Goal: Information Seeking & Learning: Check status

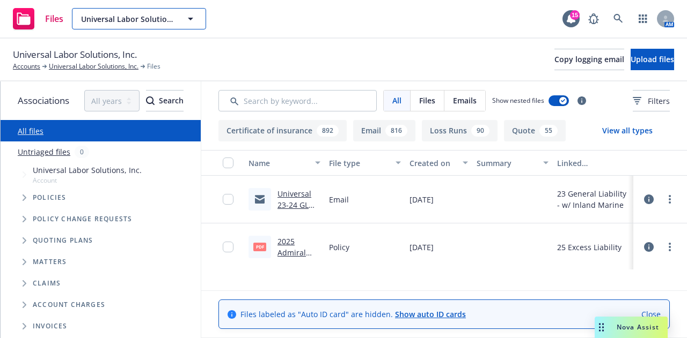
click at [126, 16] on span "Universal Labor Solutions, Inc." at bounding box center [127, 18] width 93 height 11
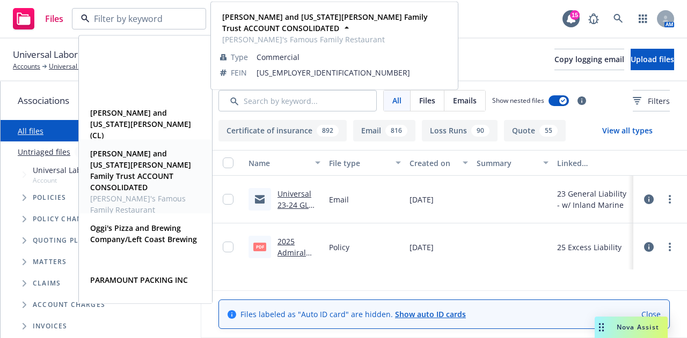
scroll to position [1251, 0]
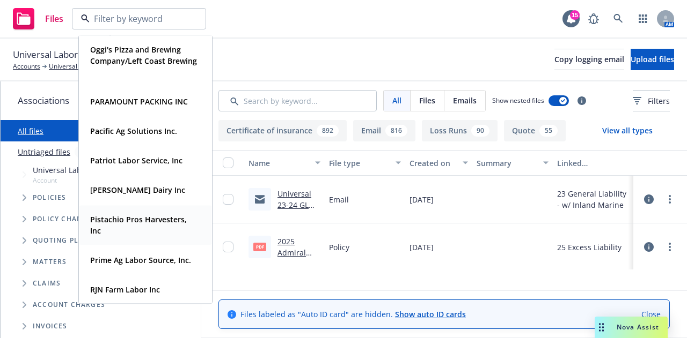
click at [94, 226] on strong "Pistachio Pros Harvesters, Inc" at bounding box center [138, 225] width 97 height 21
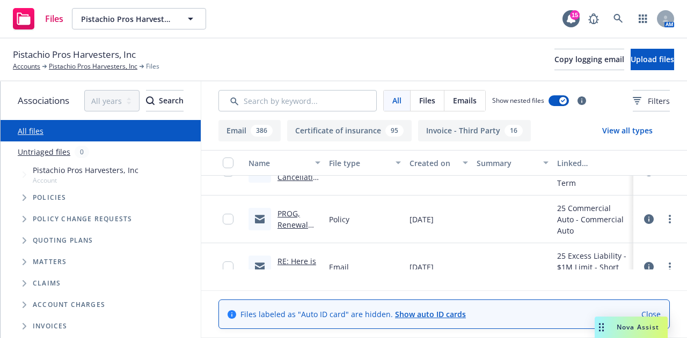
scroll to position [1162, 0]
drag, startPoint x: 666, startPoint y: 307, endPoint x: 666, endPoint y: 300, distance: 7.0
click at [660, 309] on link "Close" at bounding box center [650, 314] width 19 height 11
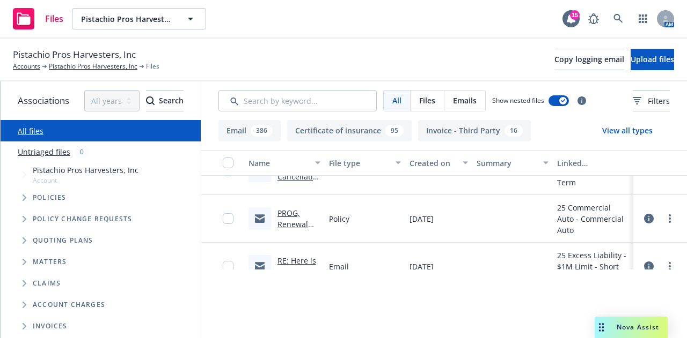
click at [641, 194] on div at bounding box center [660, 172] width 54 height 48
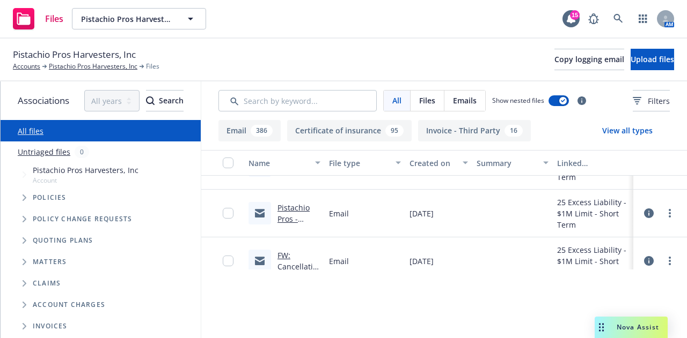
click at [291, 273] on link "FW: Cancellation - Pistachio Pros Harvester, Inc." at bounding box center [297, 289] width 40 height 78
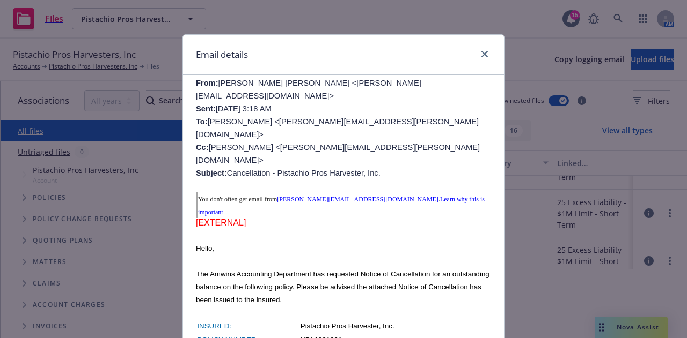
scroll to position [536, 0]
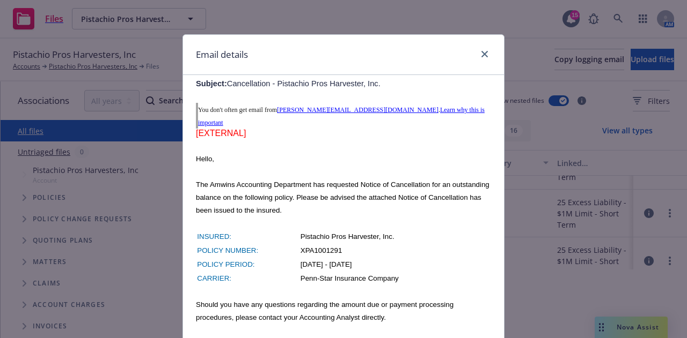
click at [139, 143] on div "Email details FW: Cancellation - Pistachio Pros Harvester, Inc. [DATE] 2:25 PM …" at bounding box center [343, 169] width 687 height 338
click at [478, 58] on link "close" at bounding box center [484, 54] width 13 height 13
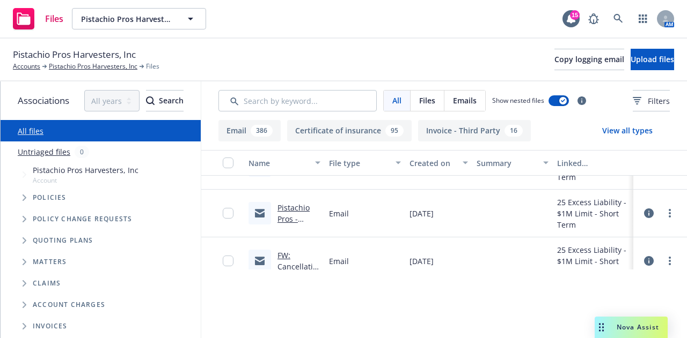
click at [294, 227] on link "Pistachio Pros - Excess Liability Policy - Payment Due" at bounding box center [293, 242] width 32 height 78
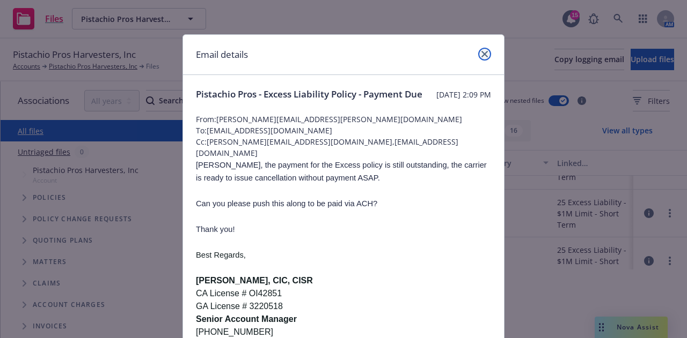
click at [481, 53] on icon "close" at bounding box center [484, 54] width 6 height 6
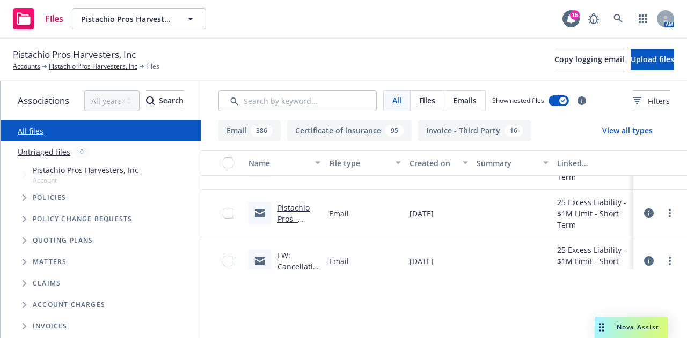
scroll to position [983, 0]
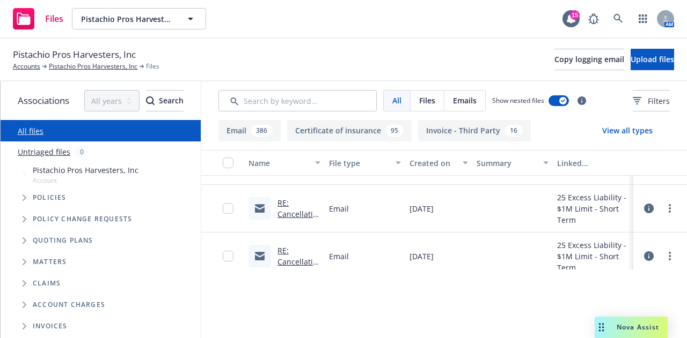
click at [305, 234] on link "RE: Cancellation - Pistachio Pros Harvester, Inc." at bounding box center [297, 237] width 40 height 78
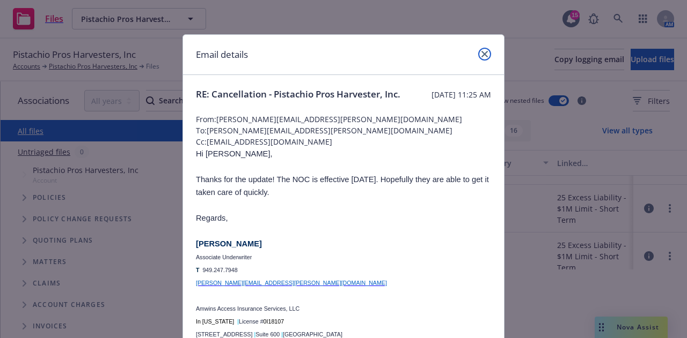
click at [481, 55] on icon "close" at bounding box center [484, 54] width 6 height 6
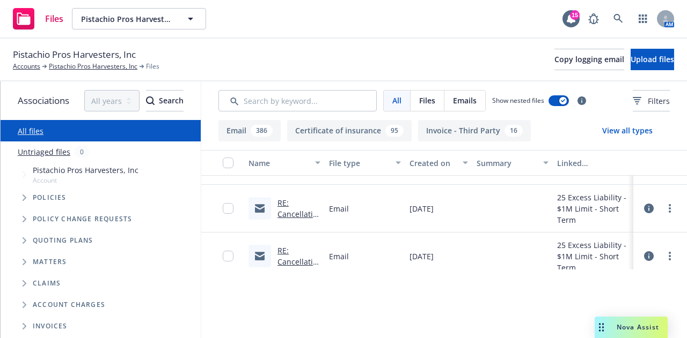
click at [309, 232] on link "RE: Cancellation - Pistachio Pros Harvester, Inc." at bounding box center [297, 237] width 40 height 78
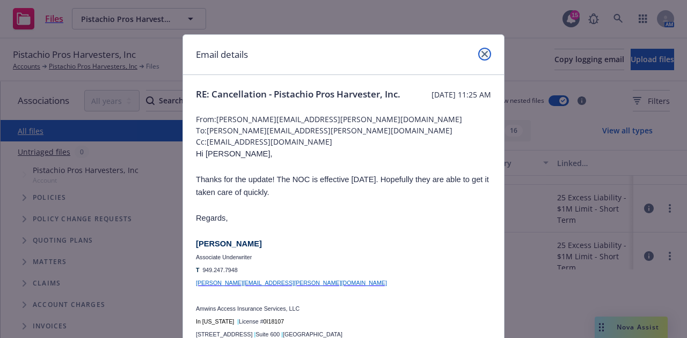
click at [481, 56] on icon "close" at bounding box center [484, 54] width 6 height 6
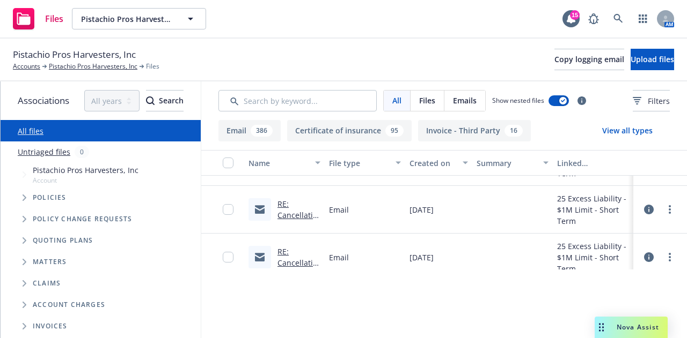
scroll to position [894, 0]
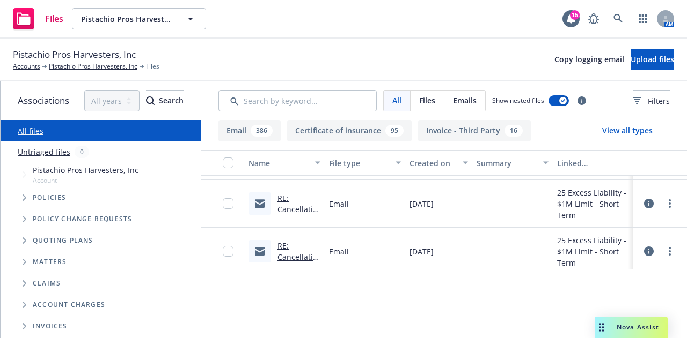
click at [291, 228] on link "RE: Cancellation - Pistachio Pros Harvester, Inc." at bounding box center [297, 232] width 40 height 78
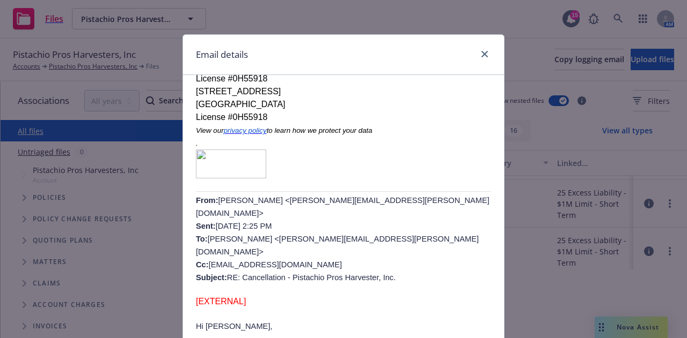
scroll to position [357, 0]
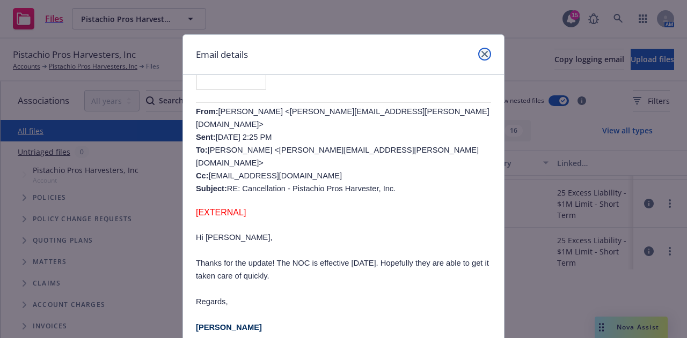
click at [481, 54] on icon "close" at bounding box center [484, 54] width 6 height 6
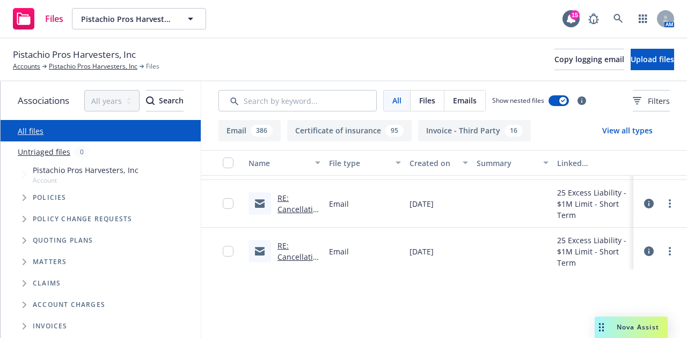
scroll to position [805, 0]
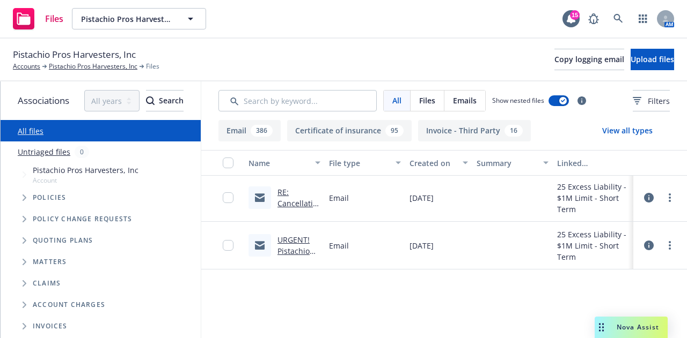
click at [299, 218] on link "RE: Cancellation - Pistachio Pros Harvester, Inc." at bounding box center [297, 226] width 40 height 78
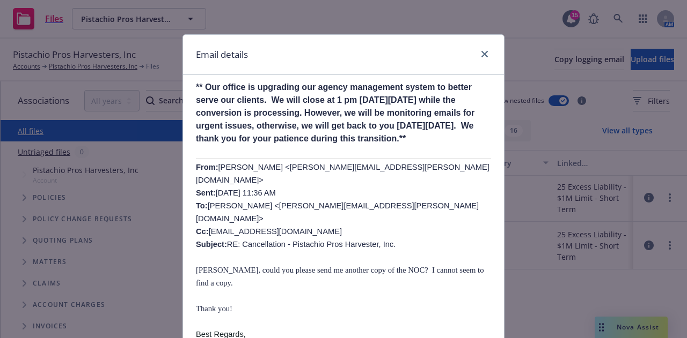
scroll to position [268, 0]
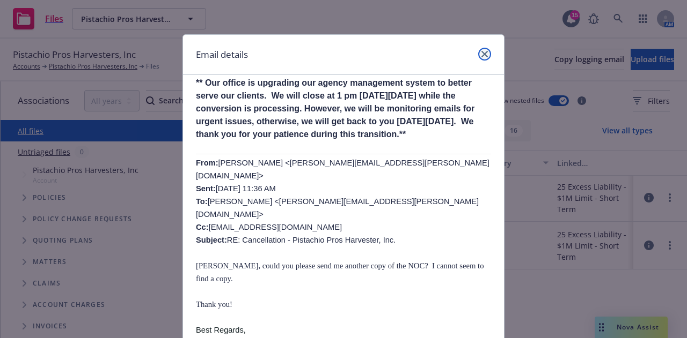
click at [481, 55] on icon "close" at bounding box center [484, 54] width 6 height 6
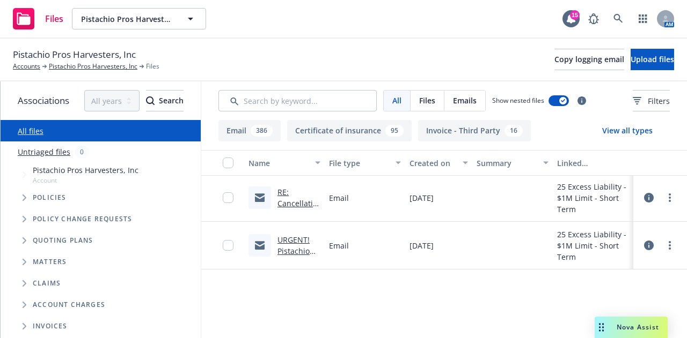
click at [303, 218] on link "RE: Cancellation - Pistachio Pros Harvester, Inc." at bounding box center [297, 226] width 40 height 78
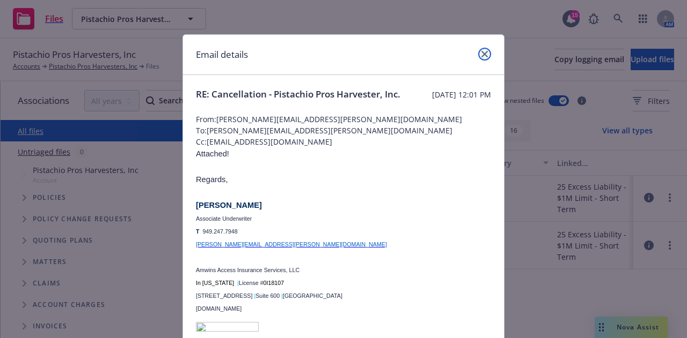
click at [481, 55] on icon "close" at bounding box center [484, 54] width 6 height 6
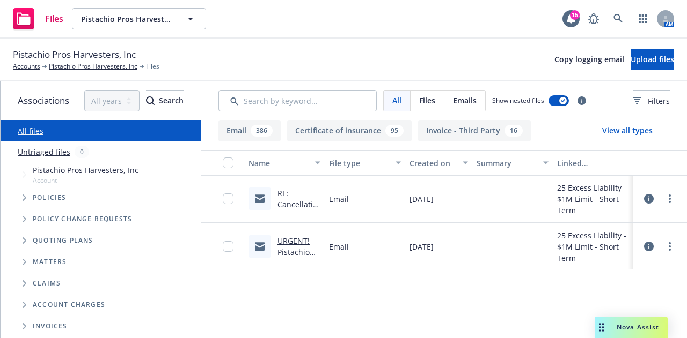
scroll to position [715, 0]
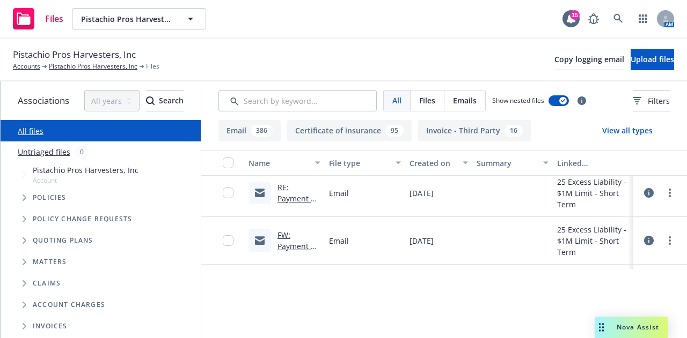
click at [297, 216] on link "RE: Payment en route - $766.94 ($5.00 in fees) from Pistachio Pros Harvesters, …" at bounding box center [298, 238] width 42 height 112
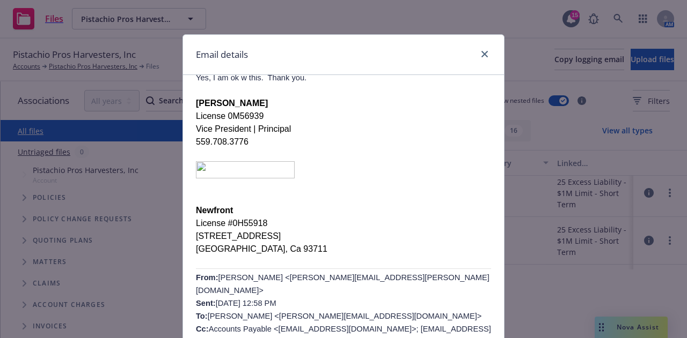
scroll to position [179, 0]
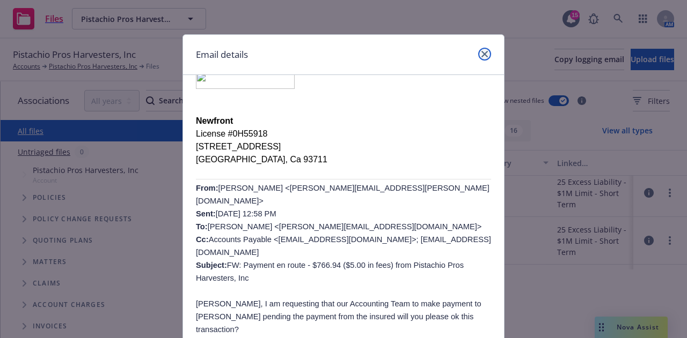
click at [478, 58] on link "close" at bounding box center [484, 54] width 13 height 13
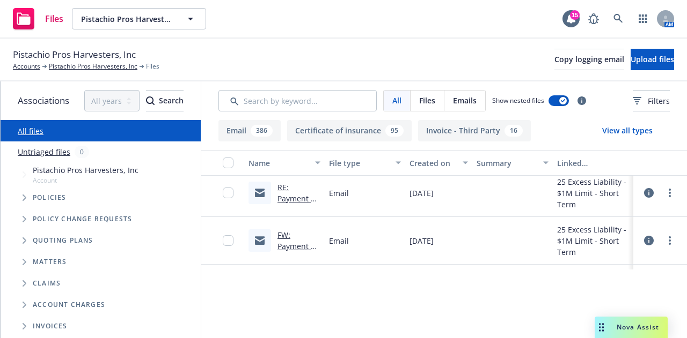
click at [308, 213] on link "RE: Payment en route - $766.94 ($5.00 in fees) from Pistachio Pros Harvesters, …" at bounding box center [298, 238] width 42 height 112
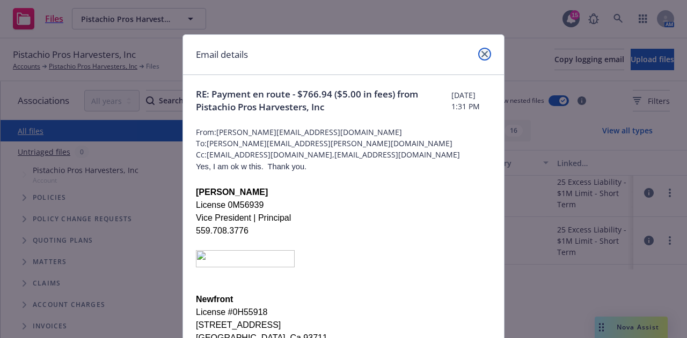
click at [481, 53] on icon "close" at bounding box center [484, 54] width 6 height 6
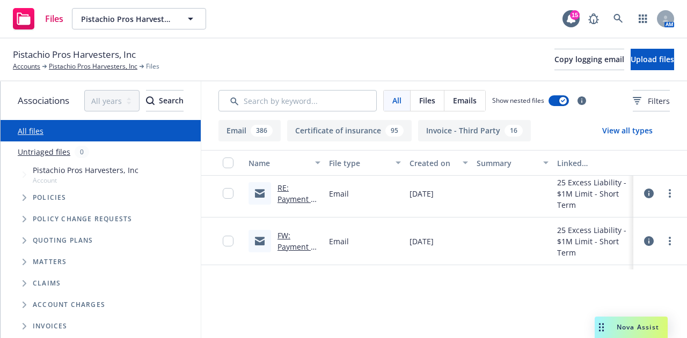
scroll to position [625, 0]
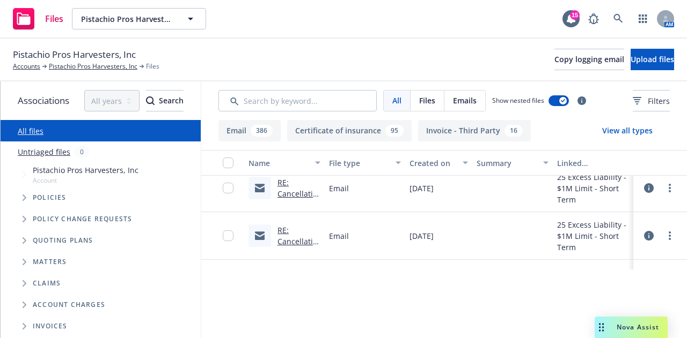
click at [303, 260] on link "RE: Cancellation - Pistachio Pros Harvester, Inc." at bounding box center [297, 264] width 40 height 78
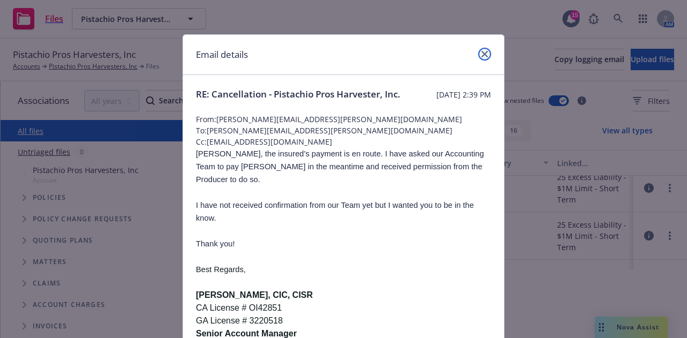
click at [481, 53] on icon "close" at bounding box center [484, 54] width 6 height 6
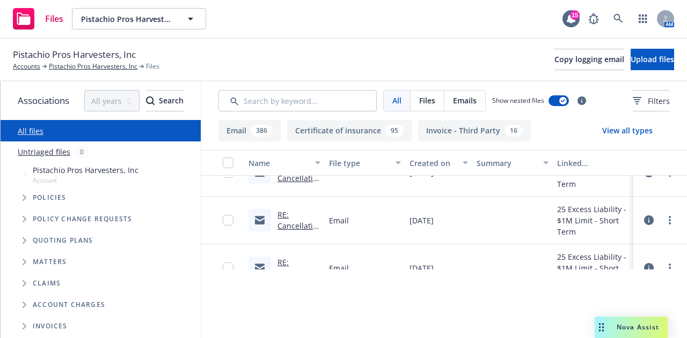
scroll to position [536, 0]
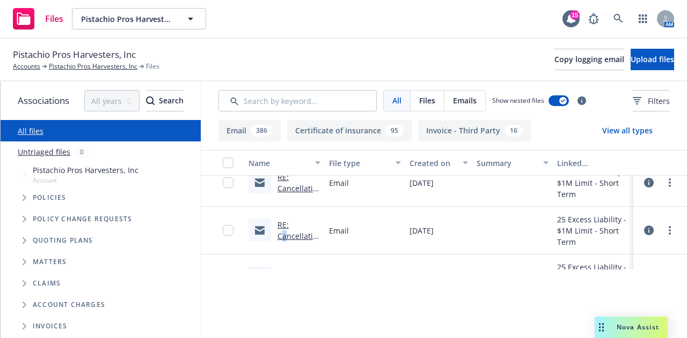
click at [293, 254] on link "RE: Cancellation - Pistachio Pros Harvester, Inc." at bounding box center [297, 259] width 40 height 78
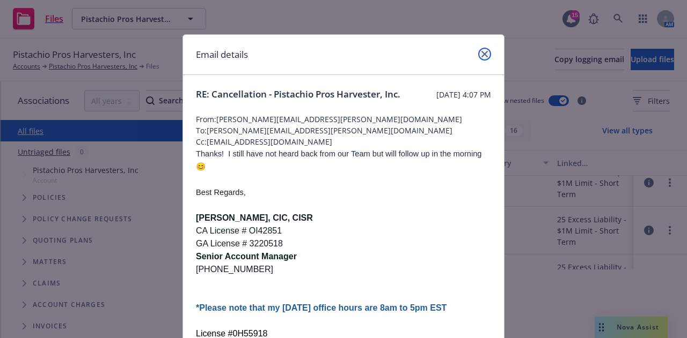
click at [481, 56] on icon "close" at bounding box center [484, 54] width 6 height 6
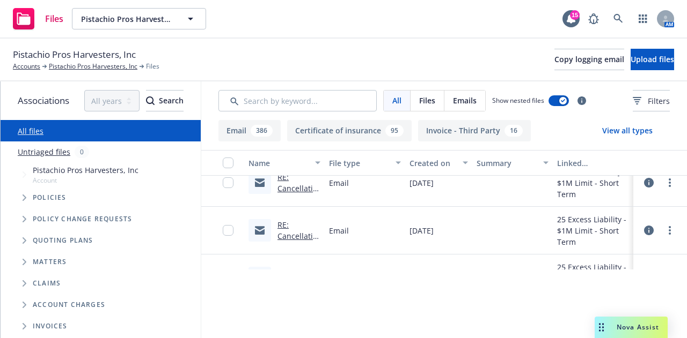
click at [304, 194] on div "RE: Cancellation - Pistachio Pros Harvester, Inc." at bounding box center [298, 183] width 43 height 23
click at [298, 209] on link "RE: Cancellation - Pistachio Pros Harvester, Inc." at bounding box center [297, 211] width 40 height 78
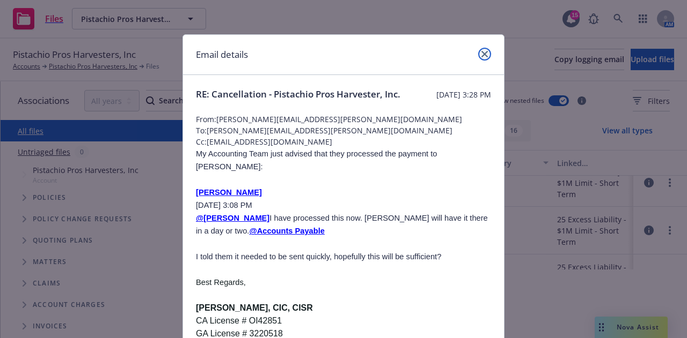
click at [481, 52] on icon "close" at bounding box center [484, 54] width 6 height 6
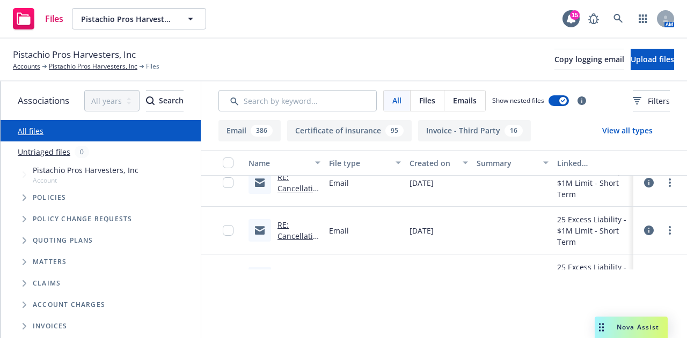
scroll to position [447, 0]
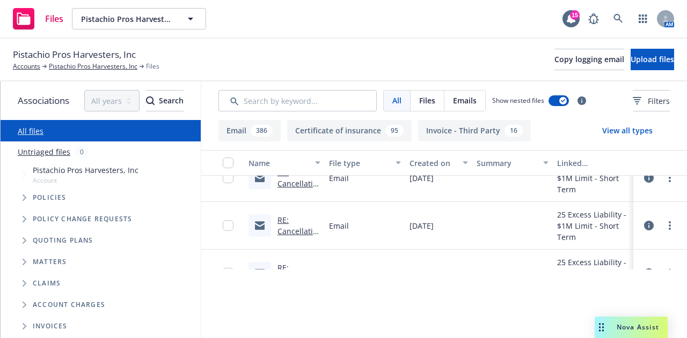
click at [303, 195] on link "RE: Cancellation - Pistachio Pros Harvester, Inc." at bounding box center [297, 206] width 40 height 78
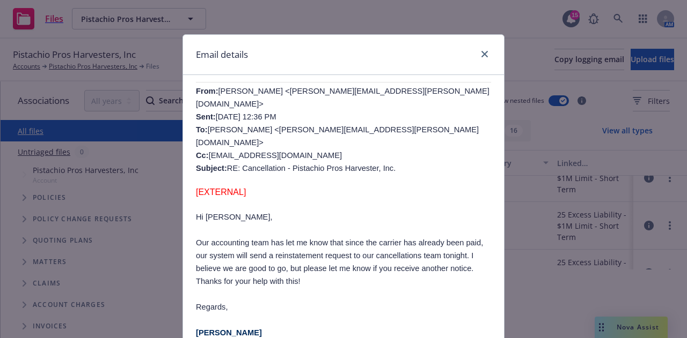
scroll to position [357, 0]
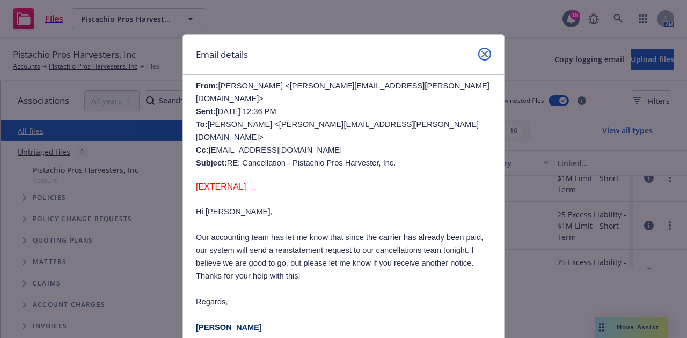
click at [478, 55] on link "close" at bounding box center [484, 54] width 13 height 13
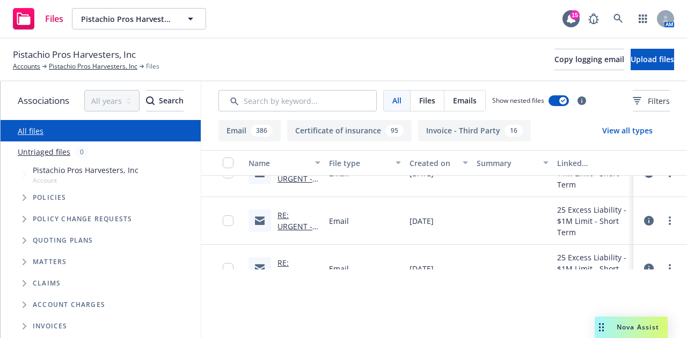
click at [310, 241] on link "RE: URGENT - No Loss Letter Request - XPA1001291 - Pistachio Pros Harvester, In…" at bounding box center [296, 271] width 39 height 123
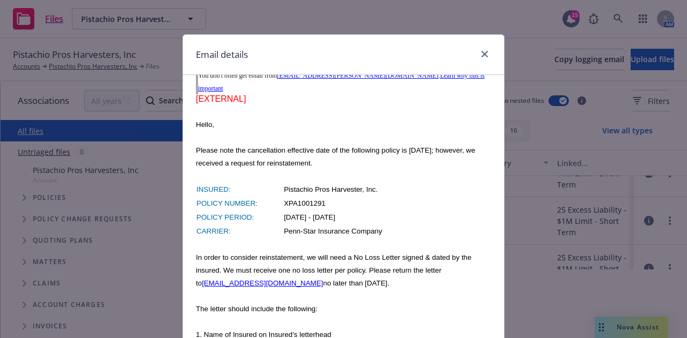
scroll to position [625, 0]
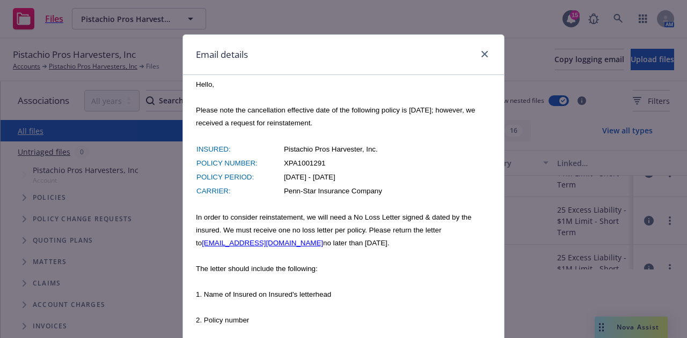
click at [486, 53] on div "Email details" at bounding box center [343, 55] width 321 height 40
click at [481, 54] on icon "close" at bounding box center [484, 54] width 6 height 6
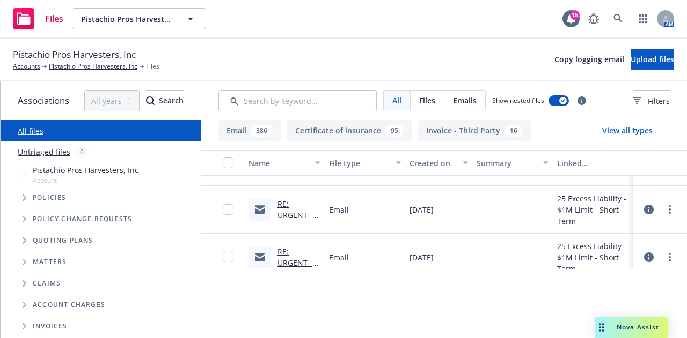
scroll to position [268, 0]
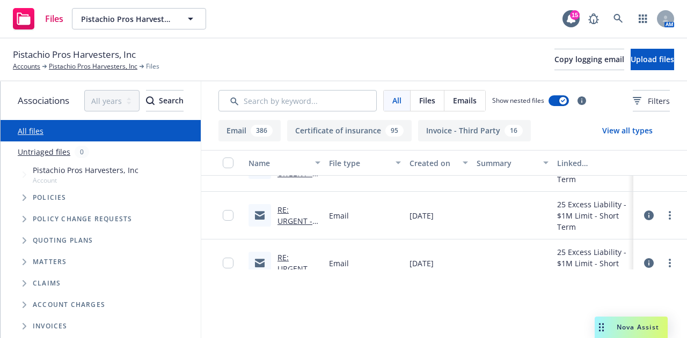
click at [292, 236] on link "RE: URGENT - No Loss Letter Request - XPA1001291 - Pistachio Pros Harvester, In…" at bounding box center [296, 266] width 39 height 123
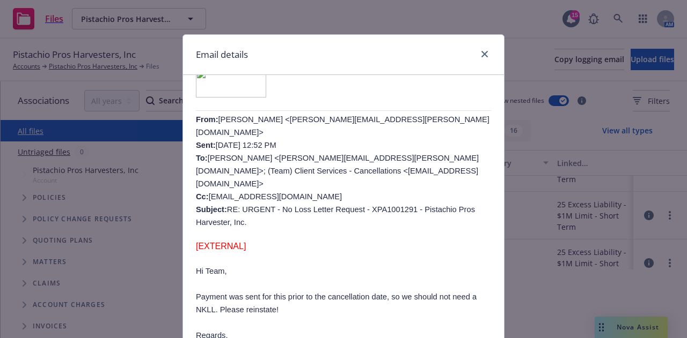
scroll to position [447, 0]
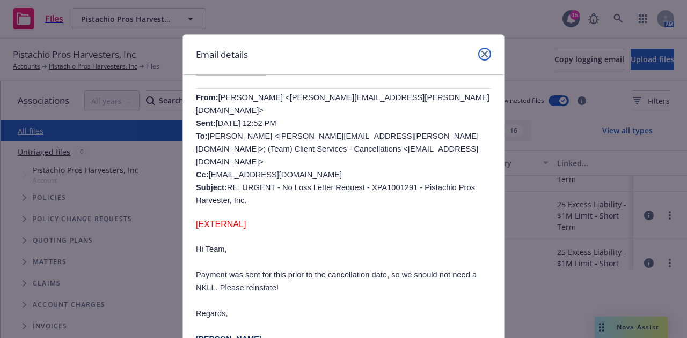
click at [481, 53] on icon "close" at bounding box center [484, 54] width 6 height 6
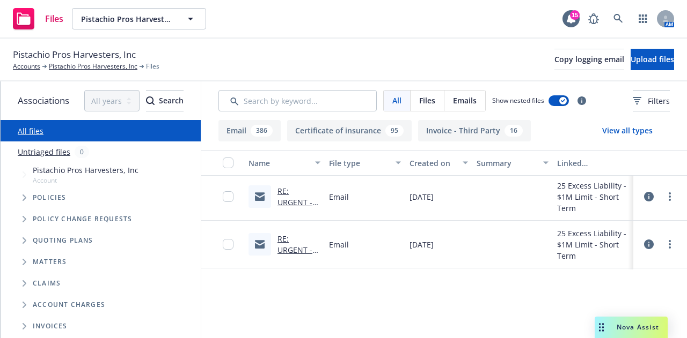
scroll to position [179, 0]
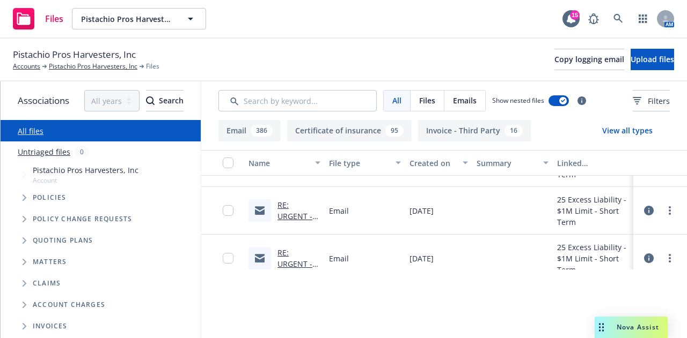
drag, startPoint x: 300, startPoint y: 223, endPoint x: 295, endPoint y: 220, distance: 5.8
click at [297, 221] on div "RE: URGENT - Reinstatement - XPA1001291 - Pistachio Pros Harvester, Inc." at bounding box center [298, 211] width 43 height 23
click at [290, 217] on link "RE: URGENT - Reinstatement - XPA1001291 - Pistachio Pros Harvester, Inc." at bounding box center [297, 256] width 41 height 112
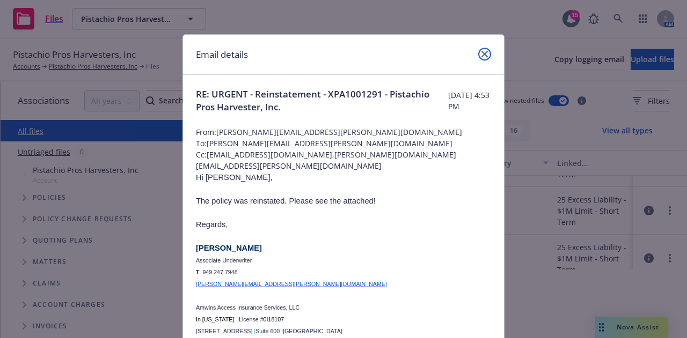
click at [481, 54] on icon "close" at bounding box center [484, 54] width 6 height 6
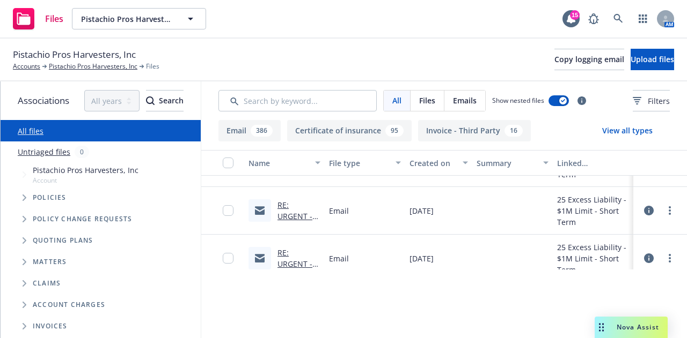
drag, startPoint x: 664, startPoint y: 223, endPoint x: 658, endPoint y: 232, distance: 11.2
click at [664, 222] on div at bounding box center [660, 210] width 32 height 21
click at [653, 222] on button at bounding box center [649, 210] width 10 height 21
click at [653, 216] on icon at bounding box center [649, 211] width 10 height 10
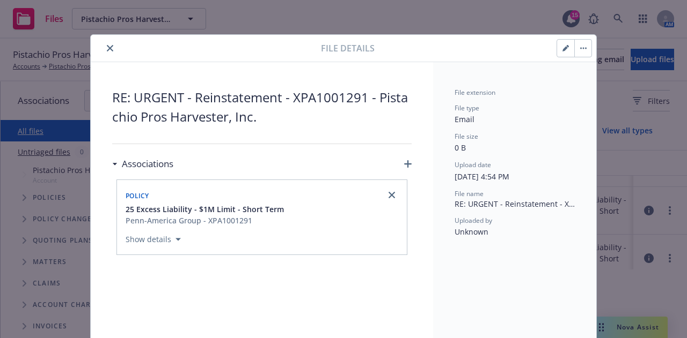
scroll to position [32, 0]
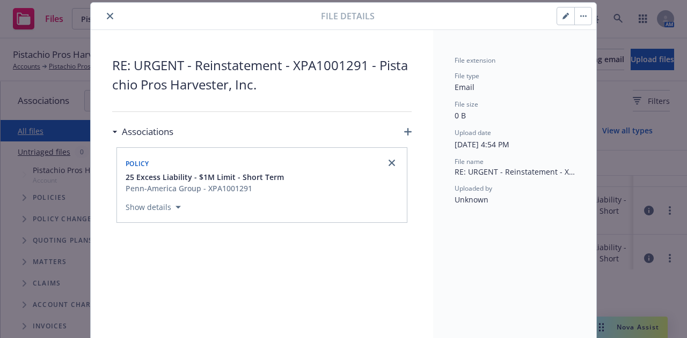
drag, startPoint x: 170, startPoint y: 220, endPoint x: 174, endPoint y: 210, distance: 10.9
click at [170, 214] on button "Show details" at bounding box center [153, 207] width 64 height 13
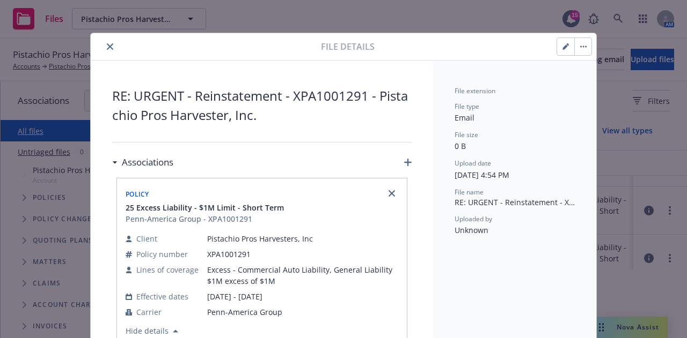
scroll to position [0, 0]
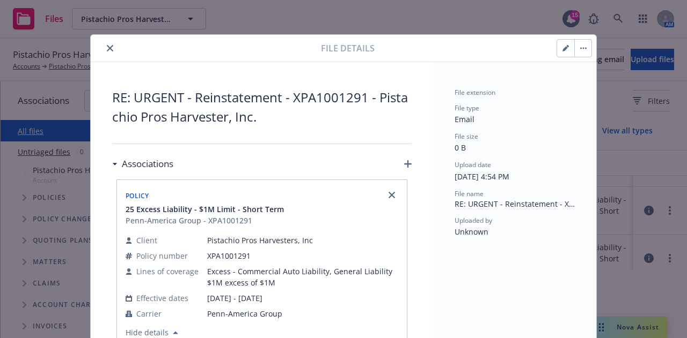
click at [107, 51] on icon "close" at bounding box center [110, 48] width 6 height 6
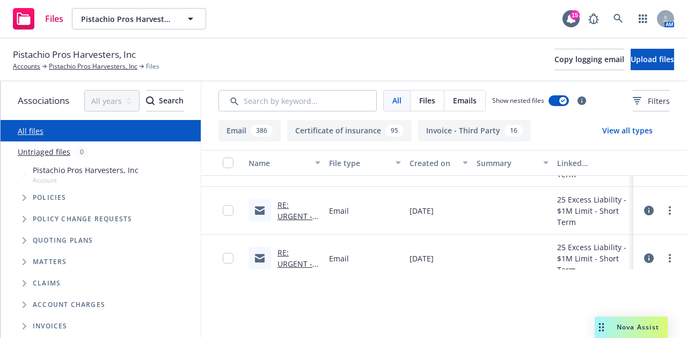
click at [296, 229] on link "RE: URGENT - Reinstatement - XPA1001291 - Pistachio Pros Harvester, Inc." at bounding box center [297, 256] width 41 height 112
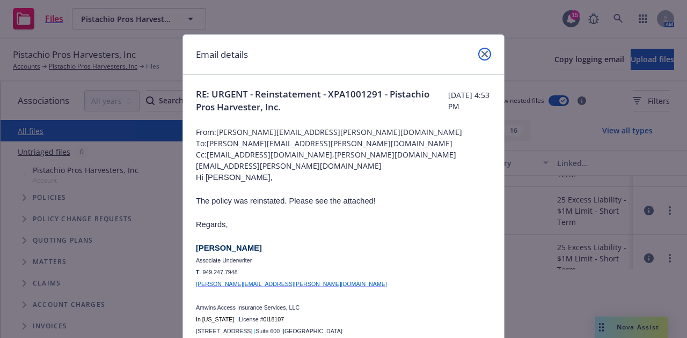
click at [481, 54] on icon "close" at bounding box center [484, 54] width 6 height 6
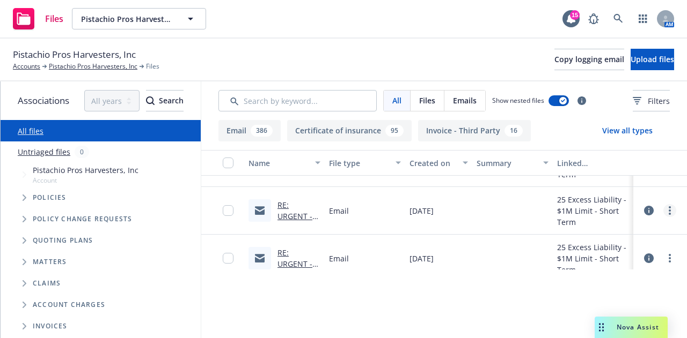
click at [676, 217] on link "more" at bounding box center [669, 210] width 13 height 13
click at [653, 216] on icon at bounding box center [649, 211] width 10 height 10
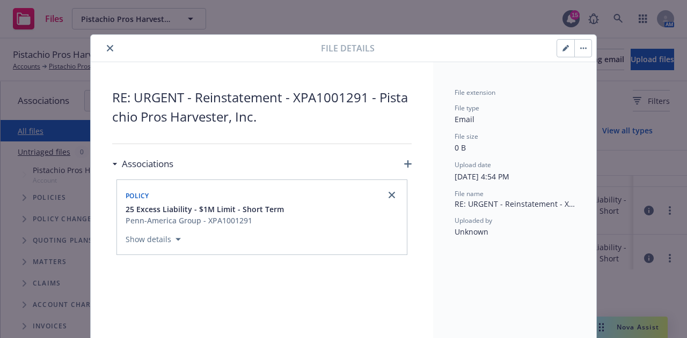
scroll to position [32, 0]
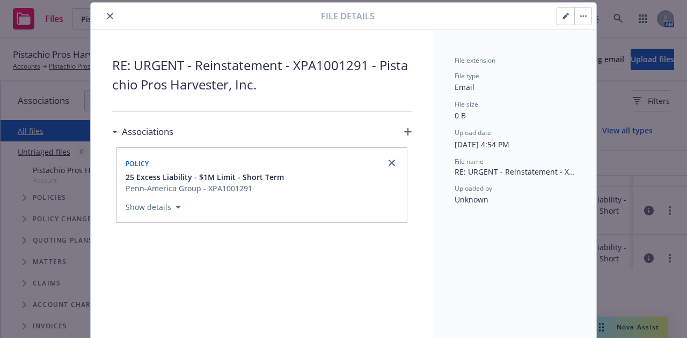
click at [657, 224] on div "File details RE: URGENT - Reinstatement - XPA1001291 - Pistachio Pros Harvester…" at bounding box center [343, 169] width 687 height 338
click at [577, 14] on button "button" at bounding box center [582, 16] width 17 height 17
click at [536, 91] on div "File type Email" at bounding box center [514, 82] width 120 height 22
click at [107, 19] on icon "close" at bounding box center [110, 16] width 6 height 6
